Goal: Task Accomplishment & Management: Manage account settings

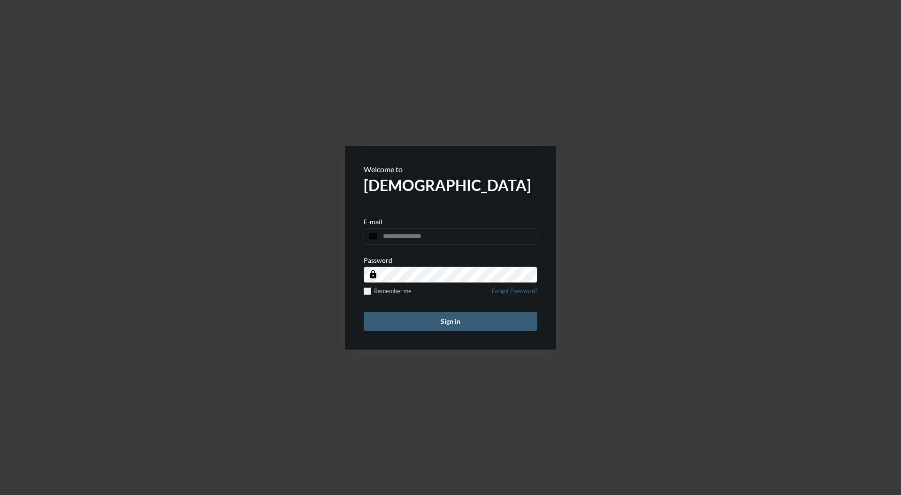
type input "**********"
click at [492, 326] on button "Sign in" at bounding box center [451, 321] width 174 height 19
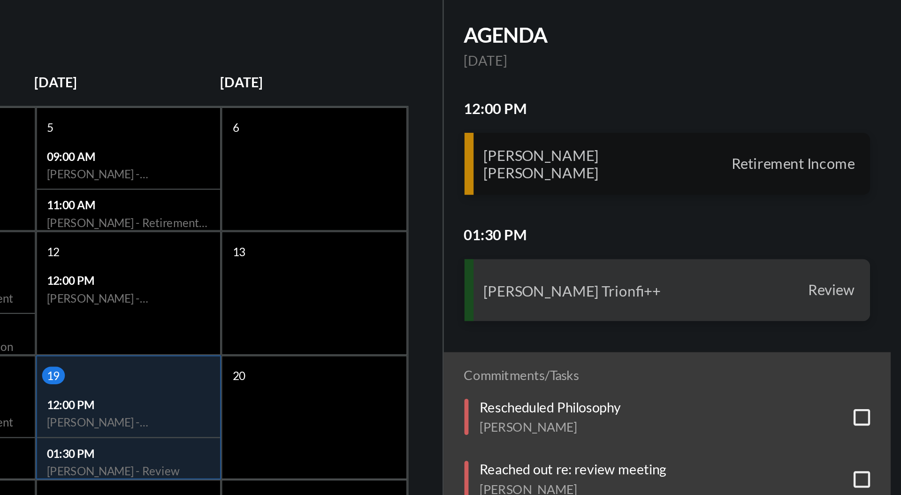
click at [810, 173] on div "[PERSON_NAME] [PERSON_NAME] Retirement Income" at bounding box center [795, 173] width 184 height 28
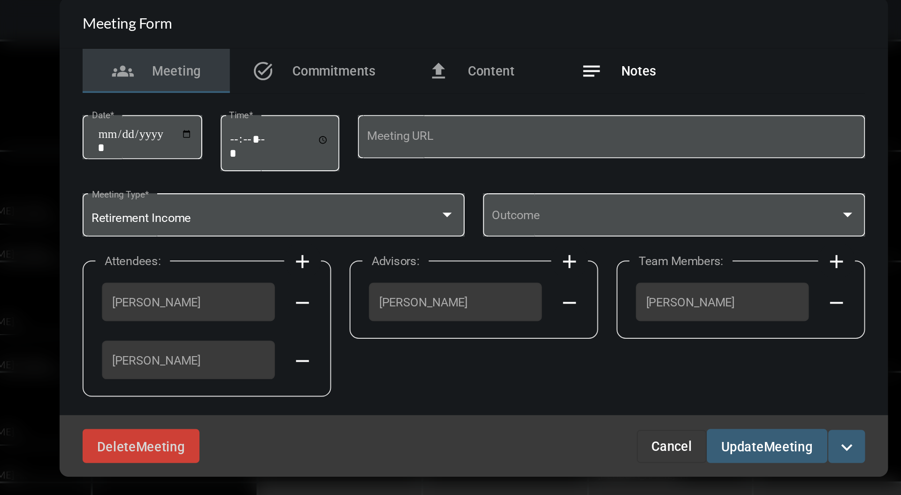
click at [535, 169] on div "notes Notes" at bounding box center [523, 163] width 75 height 23
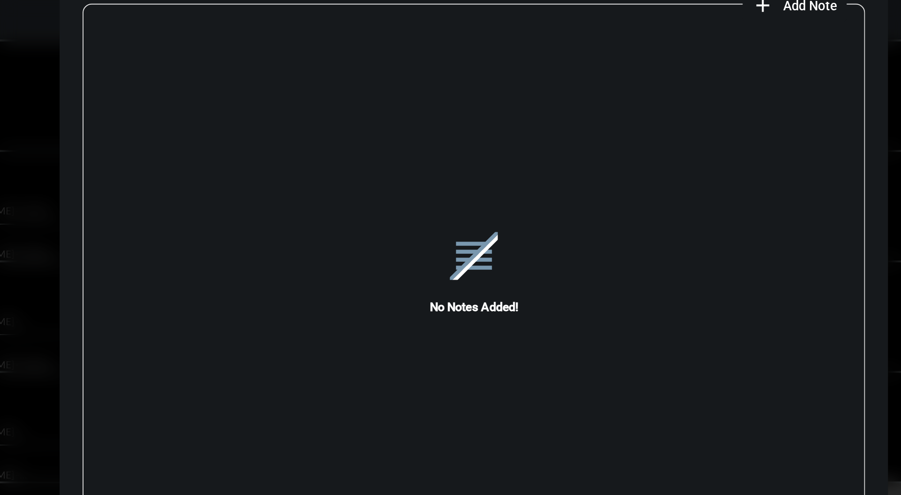
click at [629, 137] on div "reorder No Notes Added!" at bounding box center [450, 266] width 399 height 260
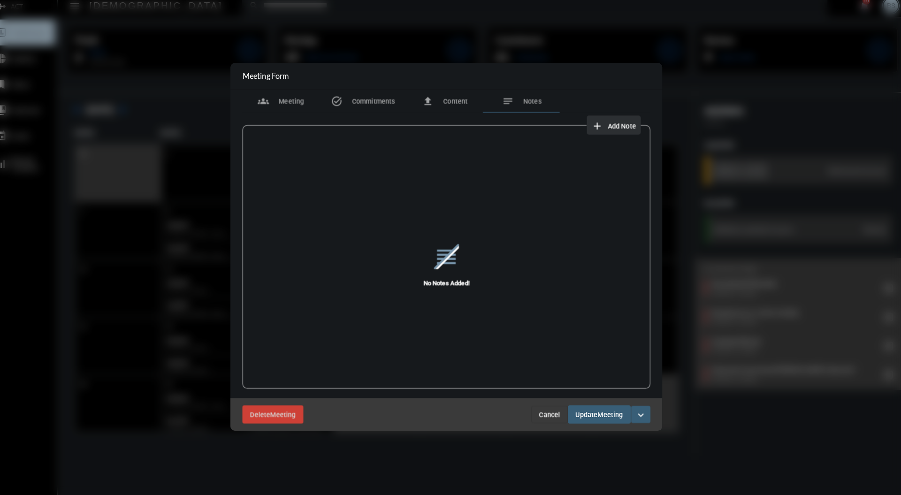
click at [630, 131] on span "Add Note" at bounding box center [622, 130] width 28 height 8
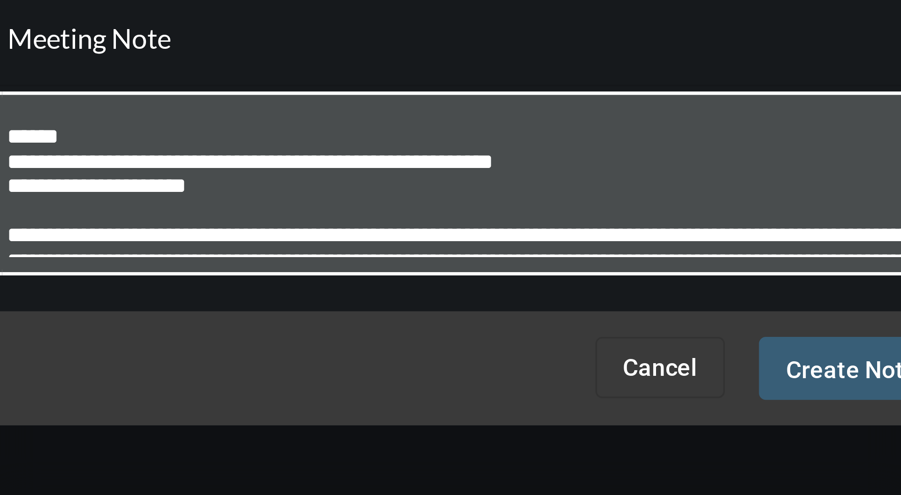
click at [466, 241] on textarea at bounding box center [450, 242] width 258 height 37
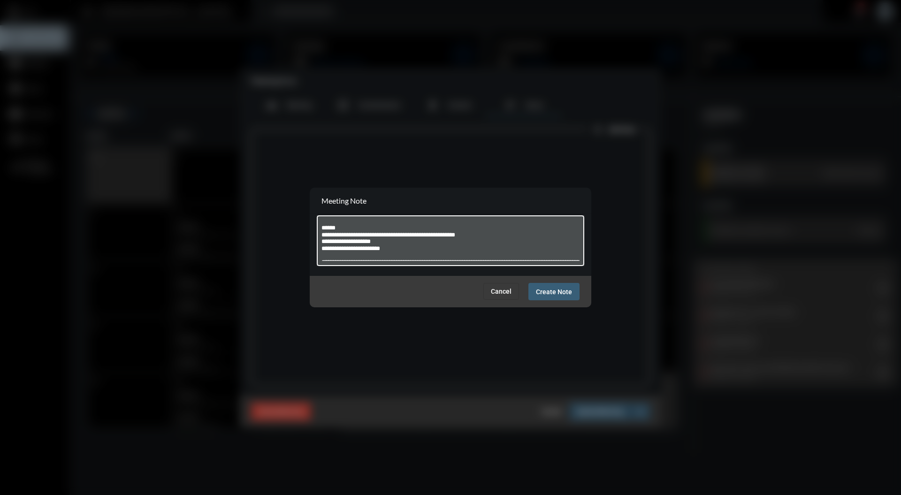
type textarea "**********"
click at [567, 304] on div "Cancel Create Note" at bounding box center [450, 291] width 281 height 31
click at [554, 303] on div "Cancel Create Note" at bounding box center [450, 291] width 281 height 31
click at [550, 299] on button "Create Note" at bounding box center [553, 291] width 51 height 17
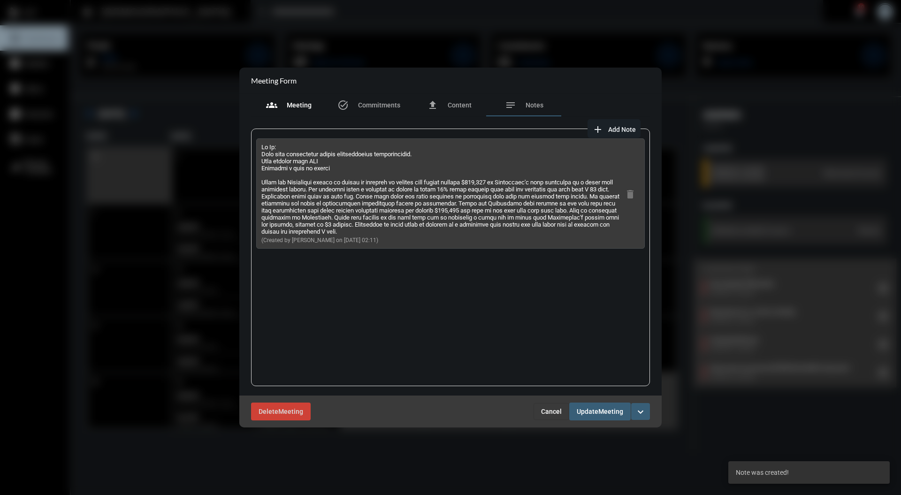
click at [281, 108] on div "groups Meeting" at bounding box center [289, 104] width 46 height 11
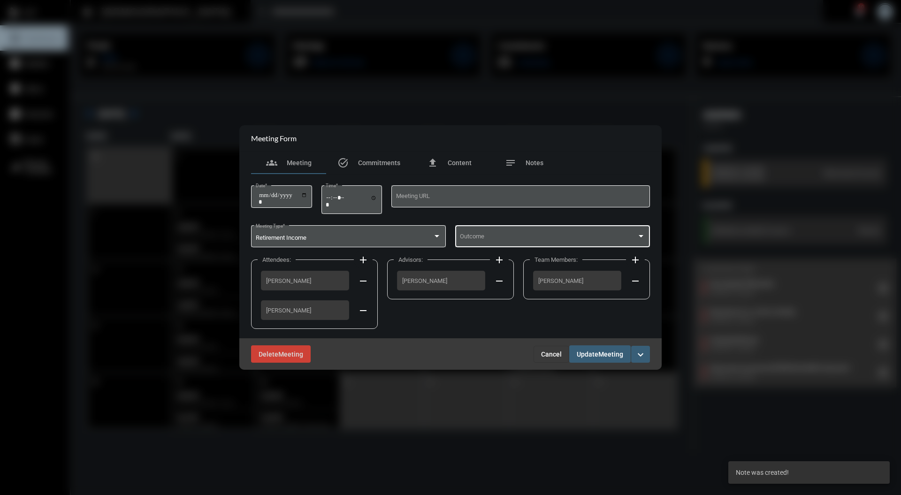
click at [641, 236] on div at bounding box center [640, 236] width 5 height 2
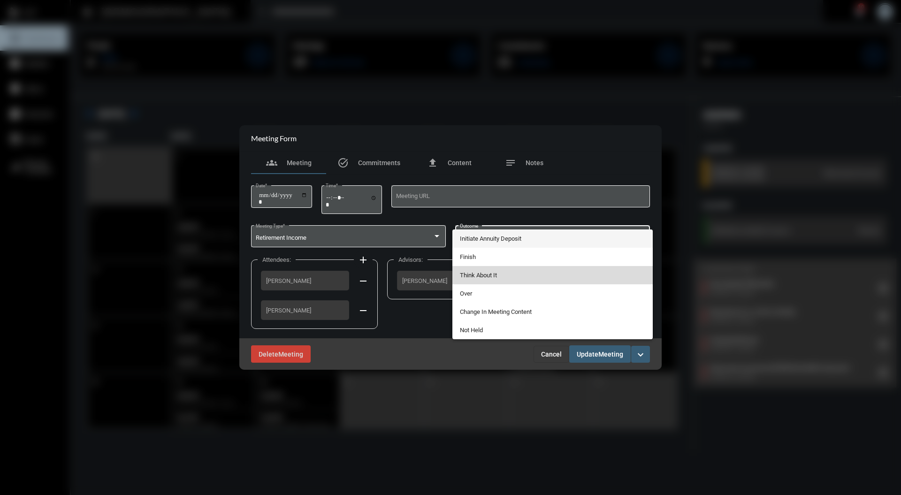
click at [530, 275] on span "Think About It" at bounding box center [553, 275] width 186 height 18
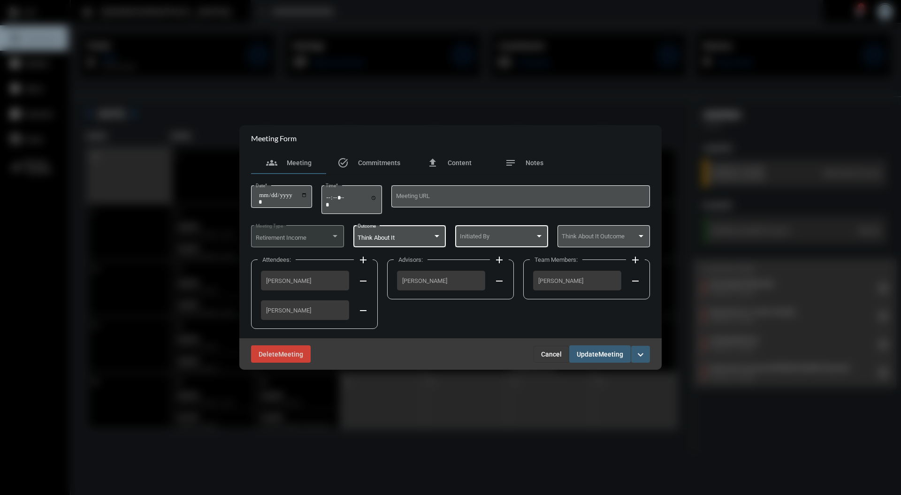
click at [539, 236] on div at bounding box center [539, 236] width 5 height 2
click at [539, 242] on span "Client" at bounding box center [502, 238] width 84 height 18
click at [611, 355] on span "Meeting" at bounding box center [610, 354] width 25 height 8
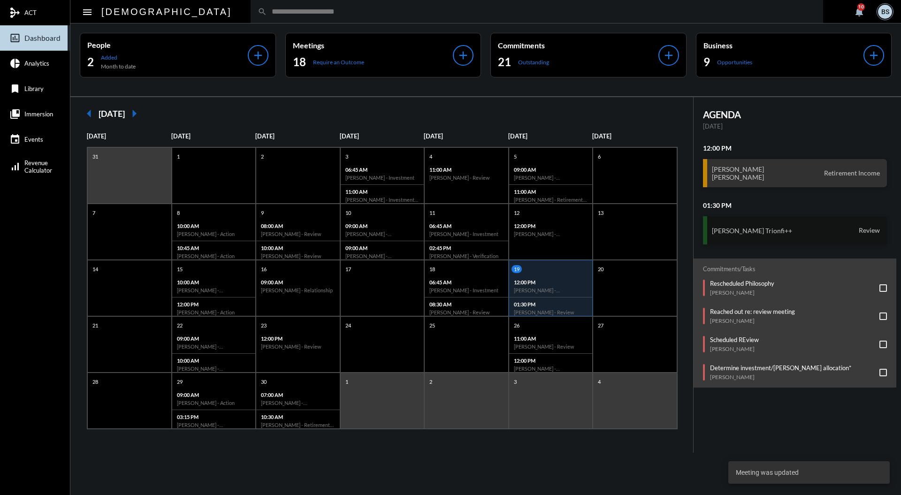
click at [848, 238] on div "[PERSON_NAME] Review" at bounding box center [795, 230] width 184 height 28
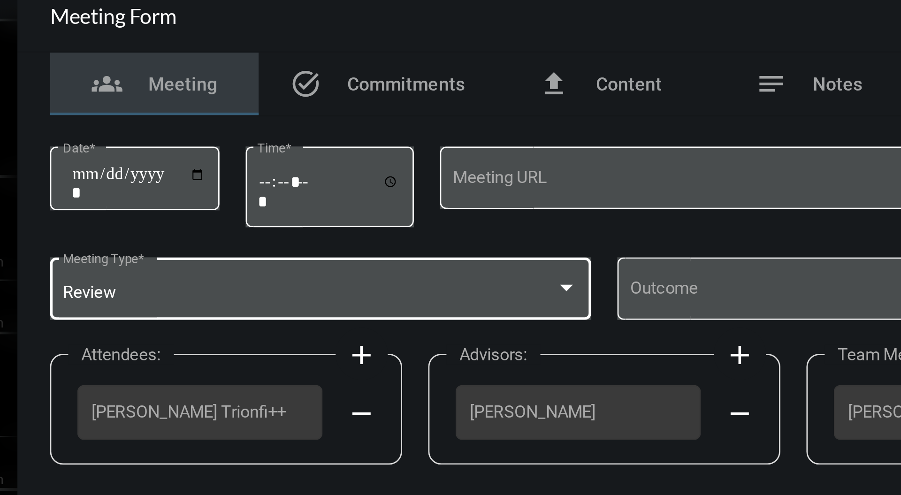
click at [437, 244] on div at bounding box center [436, 244] width 5 height 2
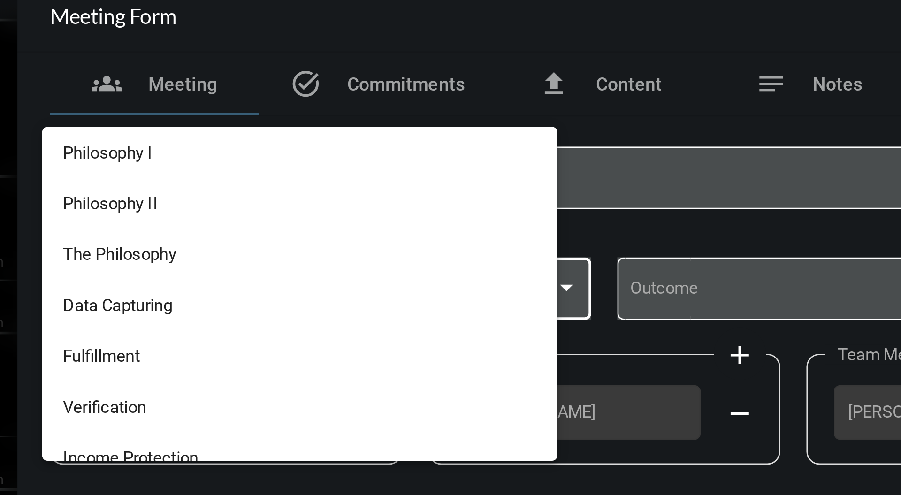
scroll to position [242, 0]
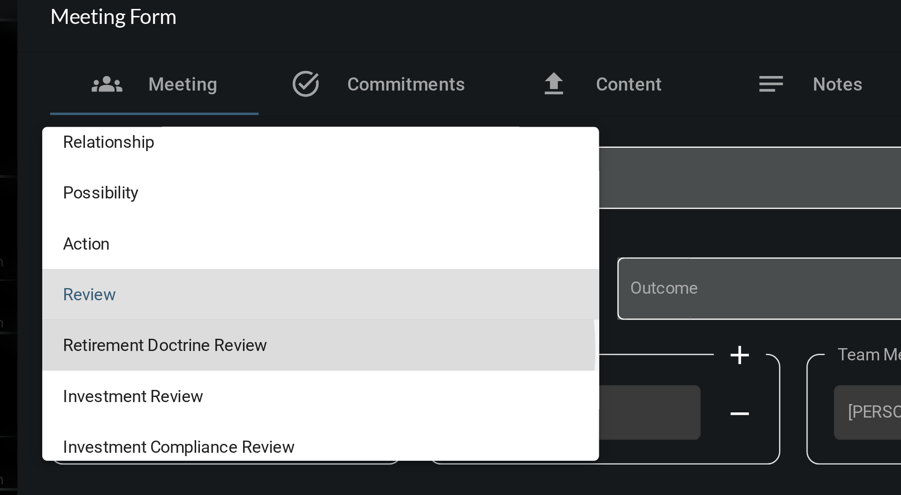
click at [323, 266] on span "Retirement Doctrine Review" at bounding box center [349, 264] width 186 height 18
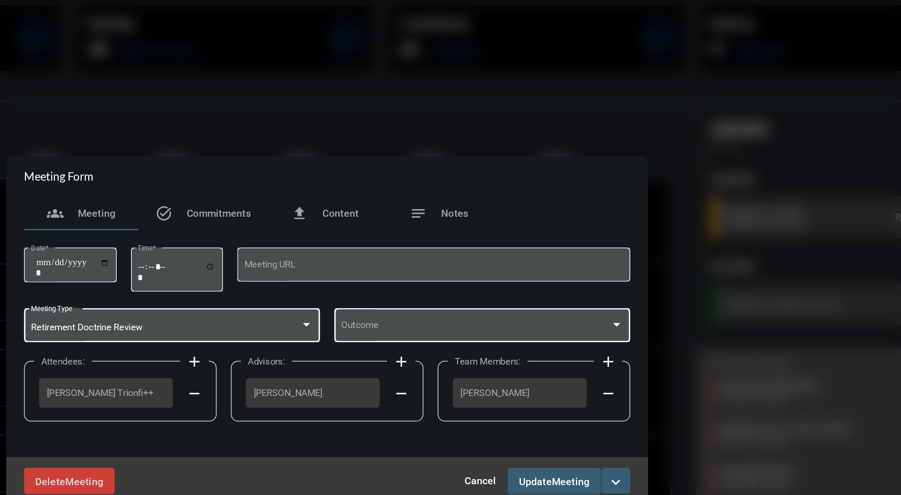
click at [641, 244] on div at bounding box center [640, 244] width 5 height 2
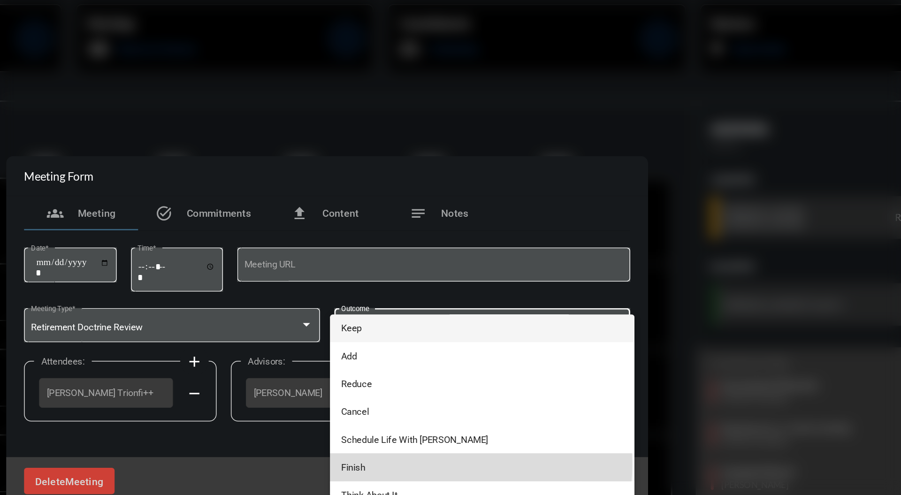
click at [517, 335] on span "Finish" at bounding box center [553, 337] width 186 height 18
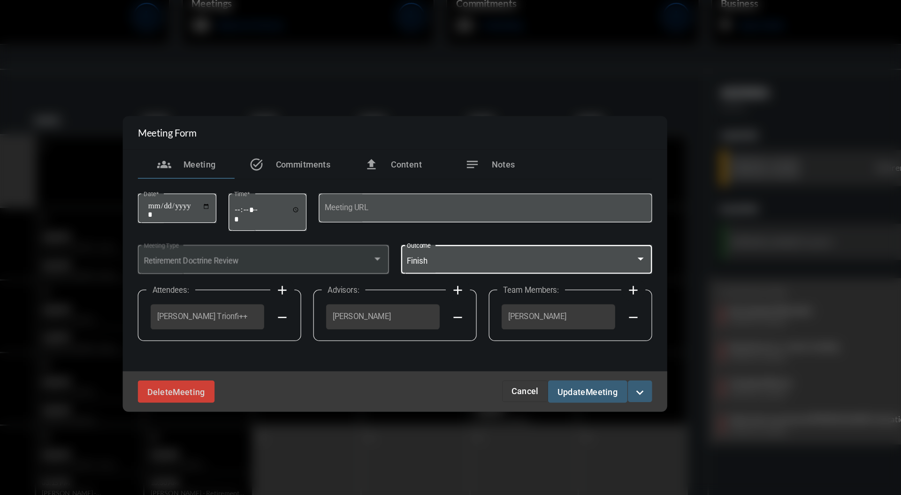
click at [602, 347] on span "Meeting" at bounding box center [610, 347] width 25 height 8
